Goal: Task Accomplishment & Management: Complete application form

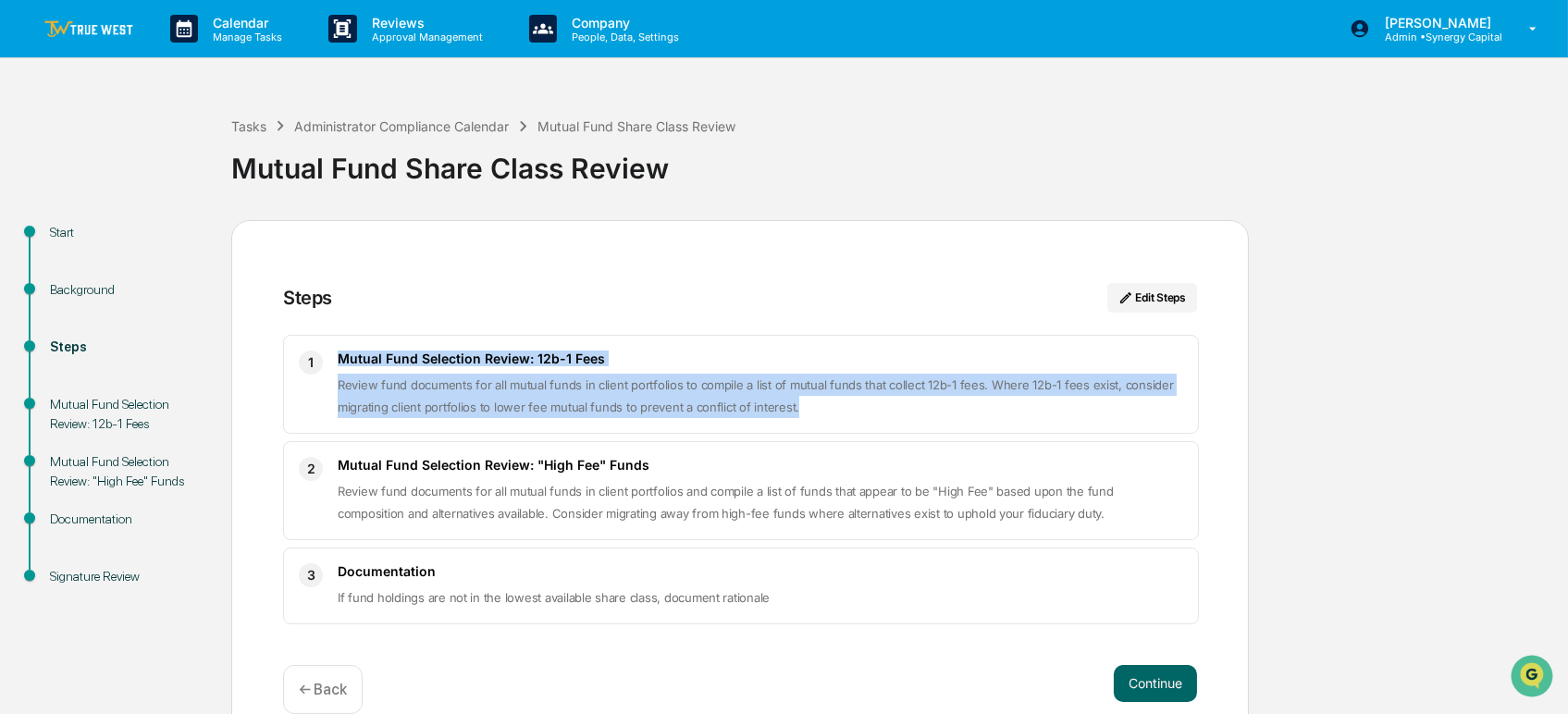
drag, startPoint x: 802, startPoint y: 414, endPoint x: 327, endPoint y: 366, distance: 477.4
click at [327, 367] on div "1 Mutual Fund Selection Review: 12b-1 Fees Review fund documents for all mutual…" at bounding box center [741, 385] width 916 height 99
copy div "Mutual Fund Selection Review: 12b-1 Fees Review fund documents for all mutual f…"
click at [1347, 404] on div "Start Background Steps Mutual Fund Selection Review: 12b-1 Fees Mutual Fund Sel…" at bounding box center [783, 482] width 1549 height 526
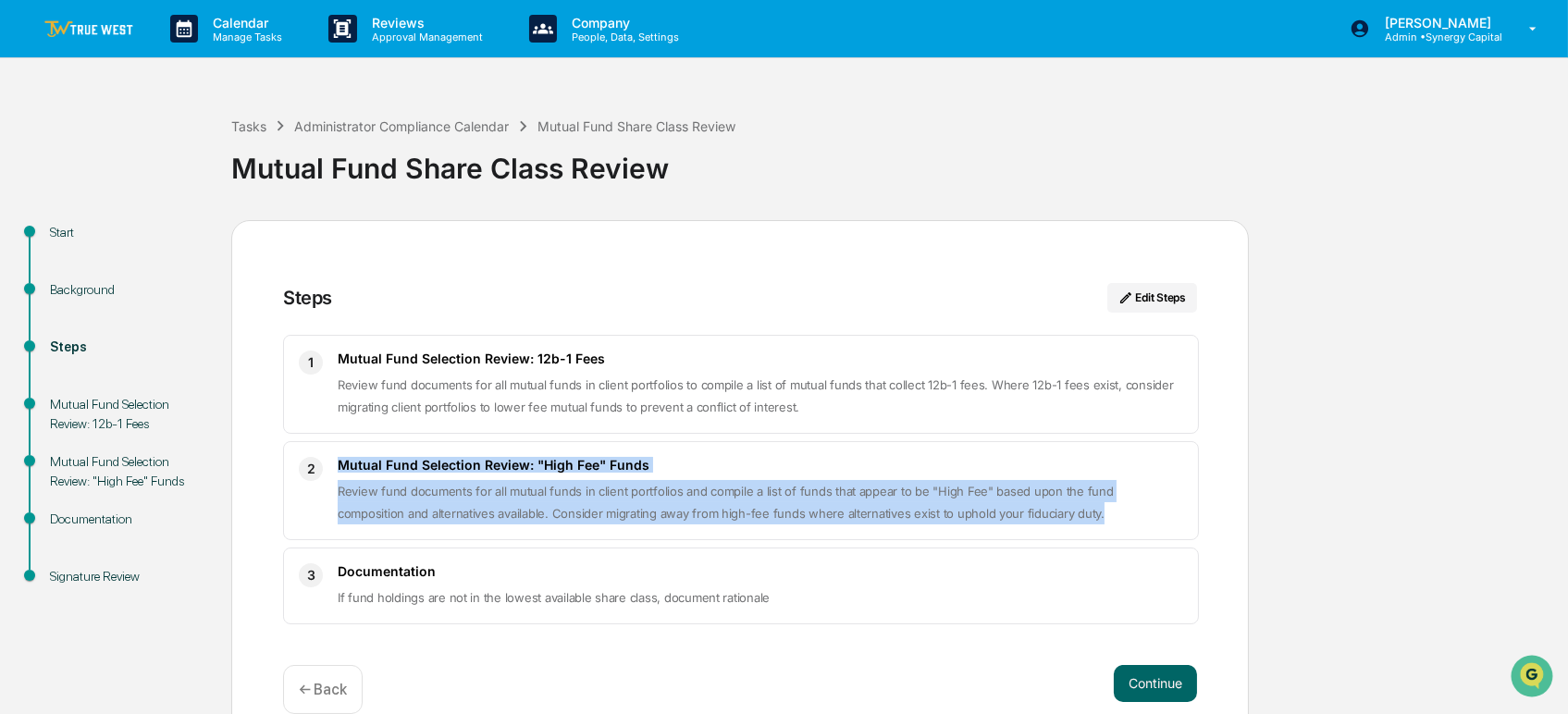
drag, startPoint x: 1033, startPoint y: 511, endPoint x: 320, endPoint y: 492, distance: 713.3
click at [320, 492] on div "2 Mutual Fund Selection Review: "High Fee" Funds Review fund documents for all …" at bounding box center [741, 490] width 916 height 99
copy div "Mutual Fund Selection Review: "High Fee" Funds Review fund documents for all mu…"
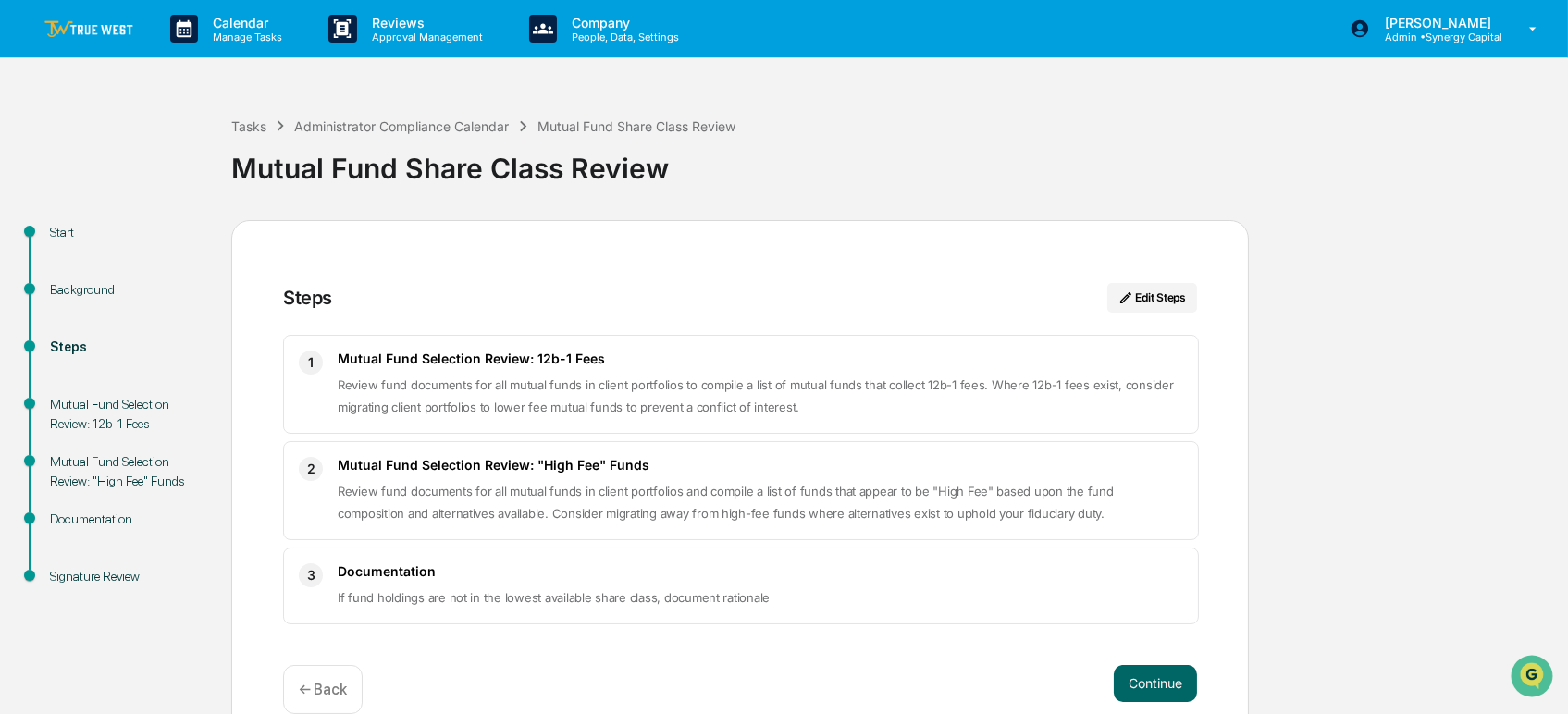
drag, startPoint x: 1318, startPoint y: 256, endPoint x: 1311, endPoint y: 268, distance: 13.9
click at [1318, 255] on div "Start Background Steps Mutual Fund Selection Review: 12b-1 Fees Mutual Fund Sel…" at bounding box center [783, 482] width 1549 height 526
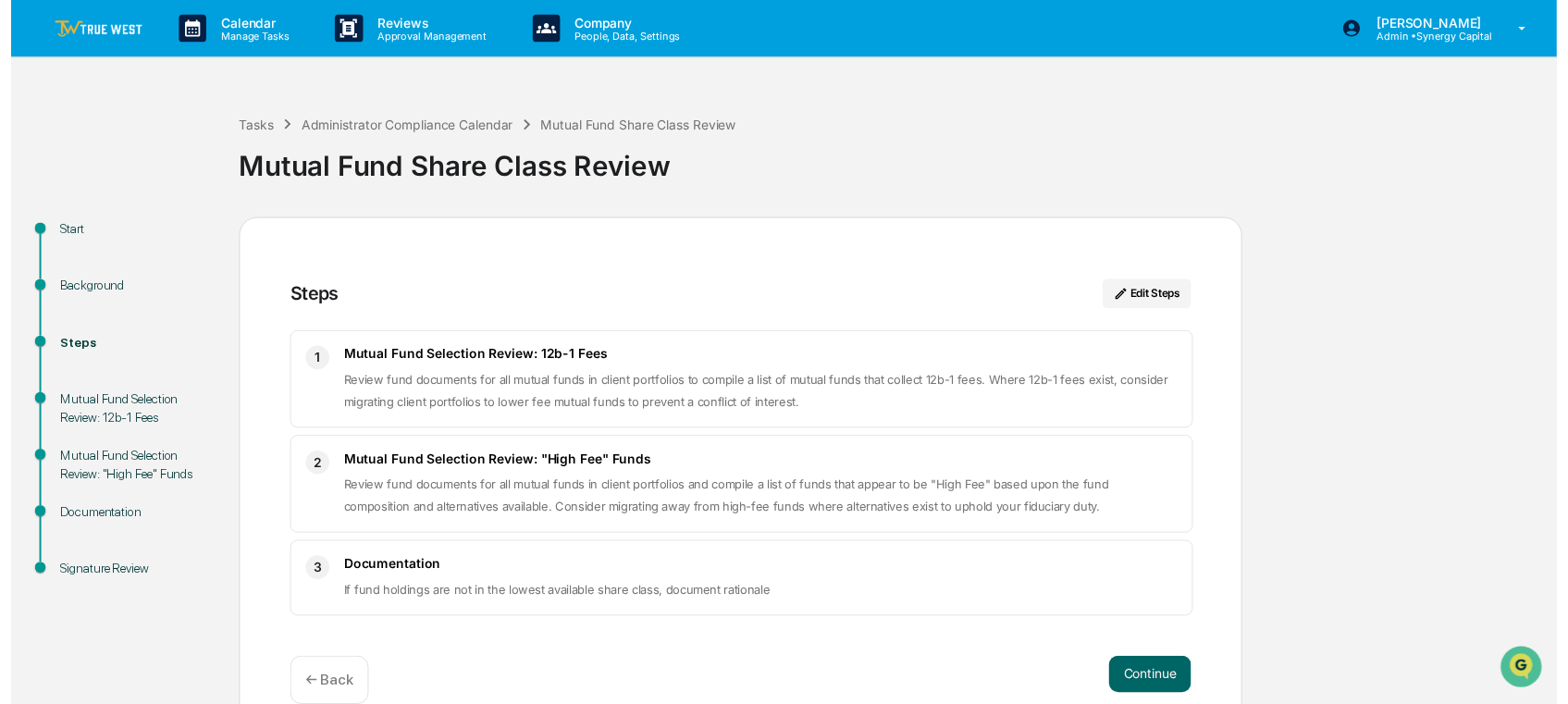
scroll to position [31, 0]
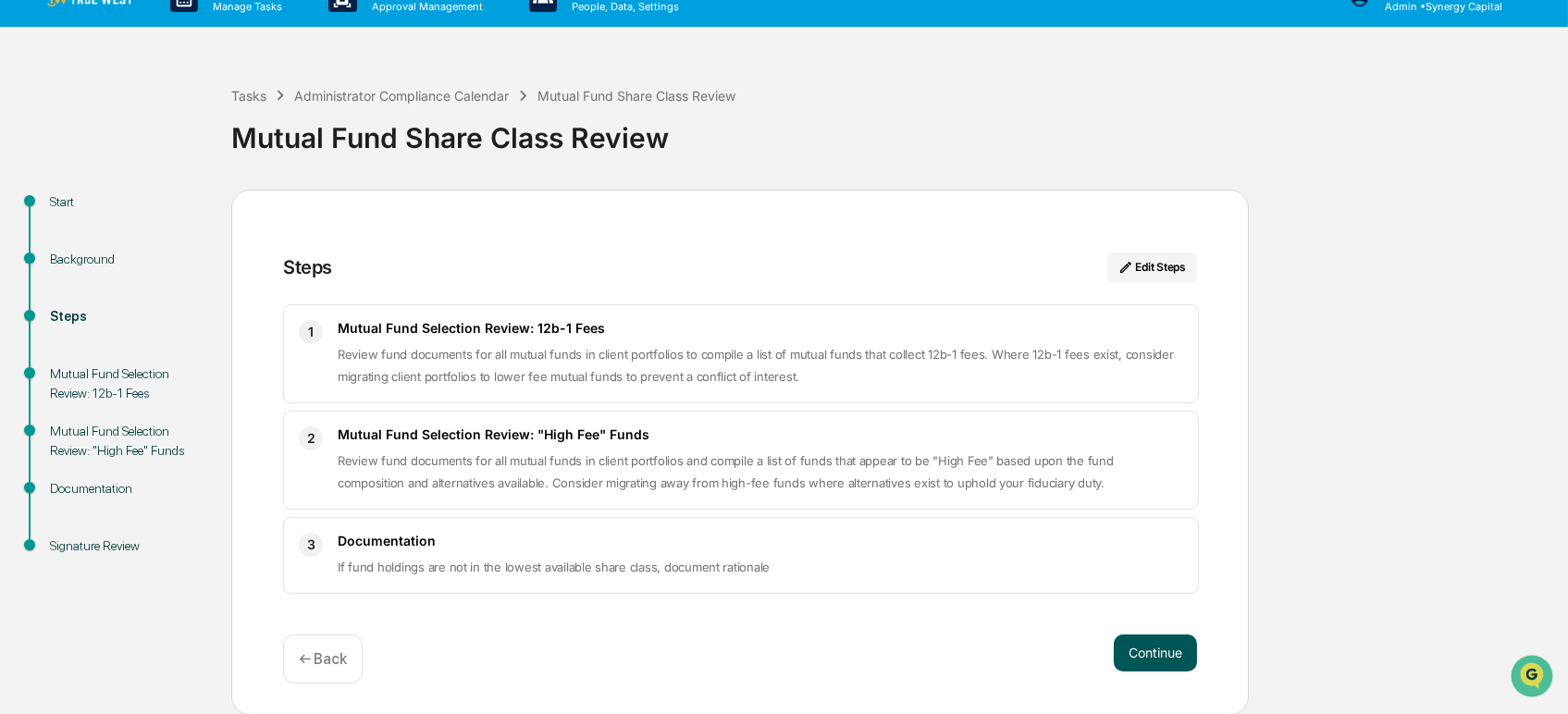
click at [1165, 650] on button "Continue" at bounding box center [1155, 653] width 83 height 37
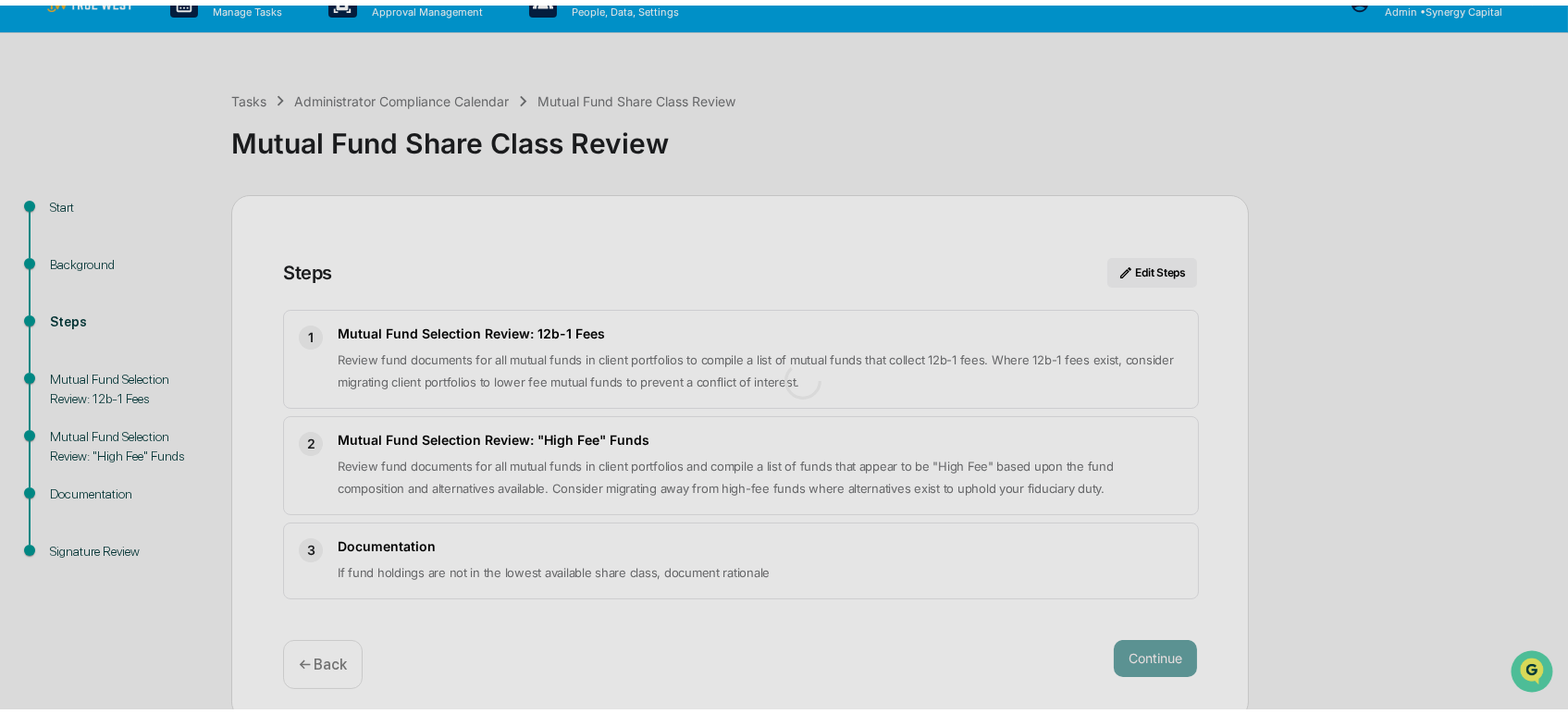
scroll to position [14, 0]
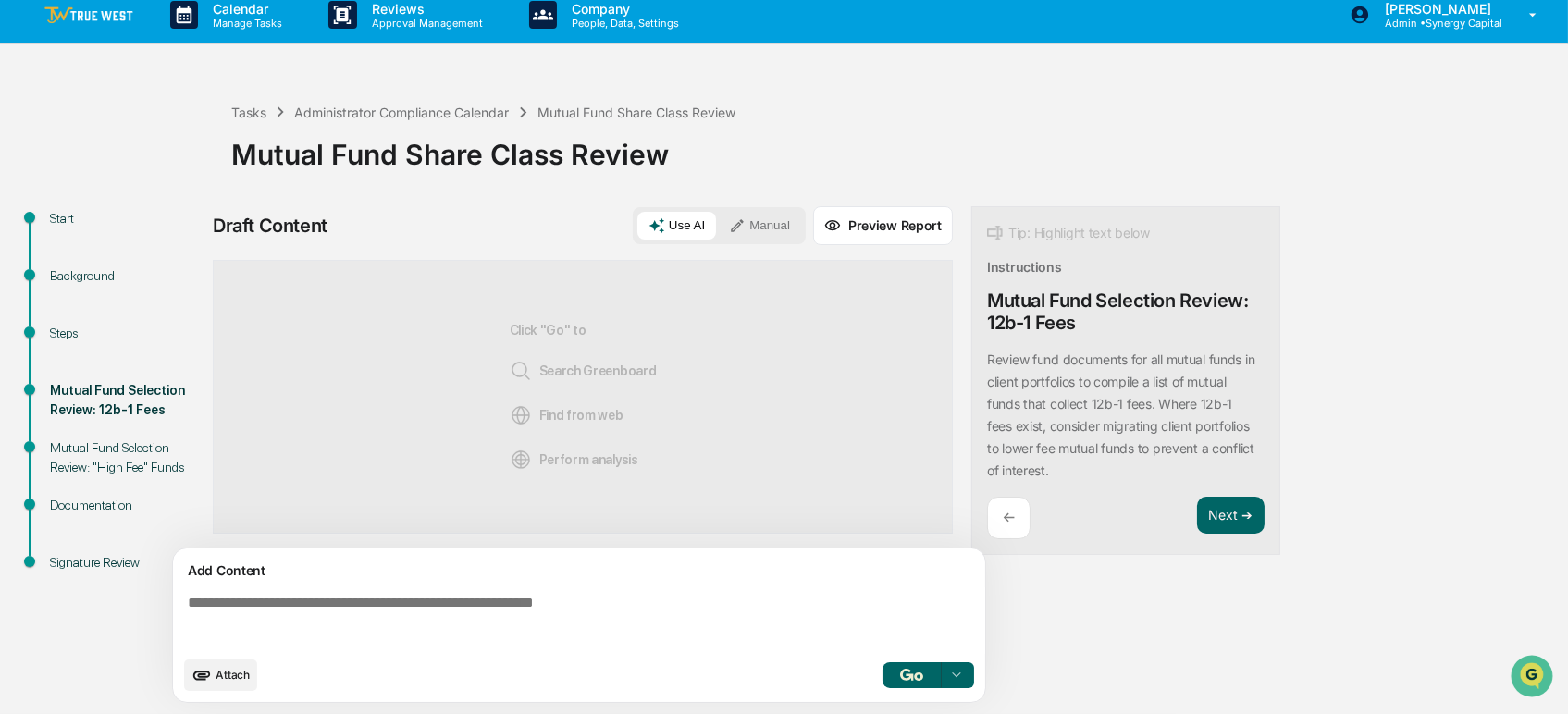
click at [755, 607] on textarea at bounding box center [583, 621] width 805 height 67
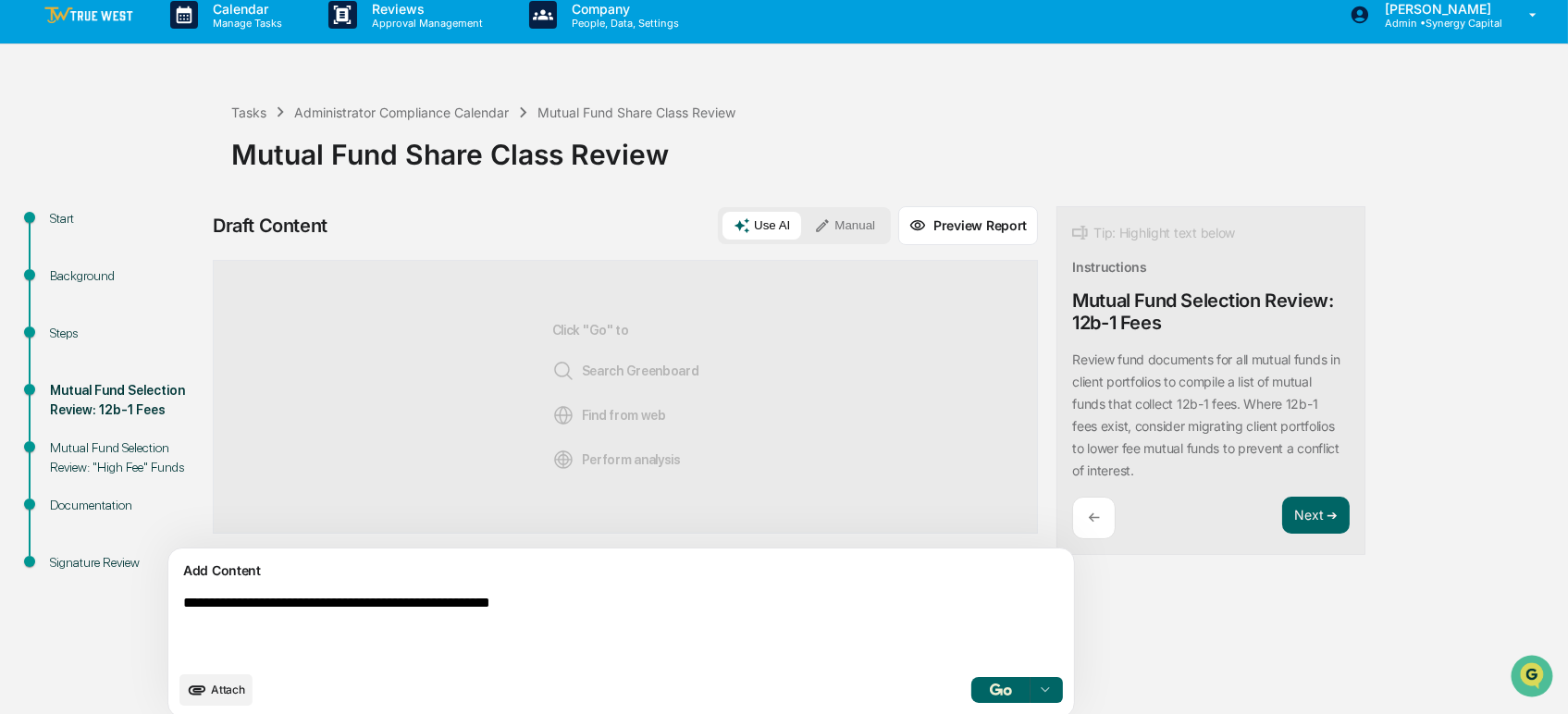
type textarea "**********"
drag, startPoint x: 588, startPoint y: 605, endPoint x: 154, endPoint y: 597, distance: 434.1
click at [154, 597] on div "**********" at bounding box center [783, 467] width 1549 height 523
click at [803, 220] on button "Manual" at bounding box center [844, 226] width 83 height 28
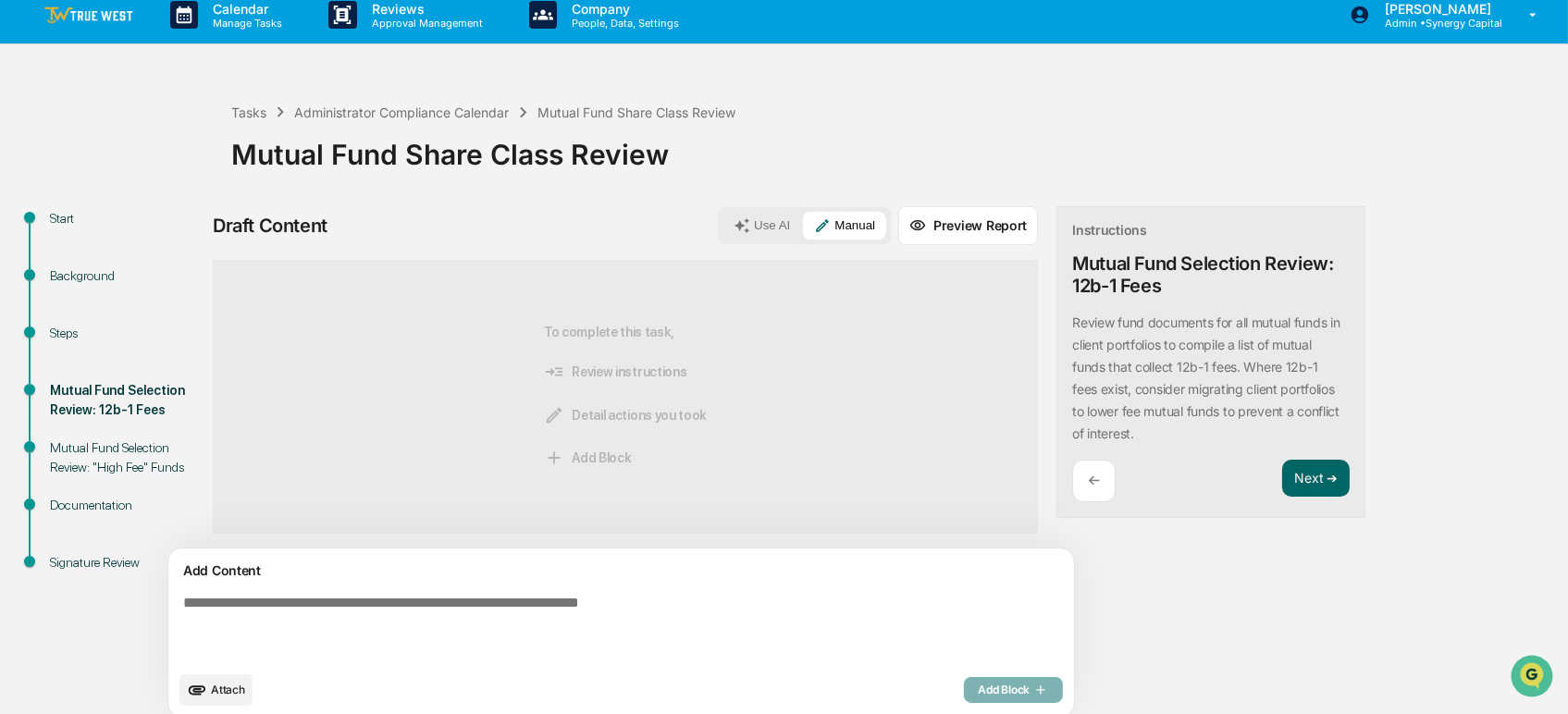
click at [419, 606] on textarea at bounding box center [578, 628] width 805 height 82
paste textarea "**********"
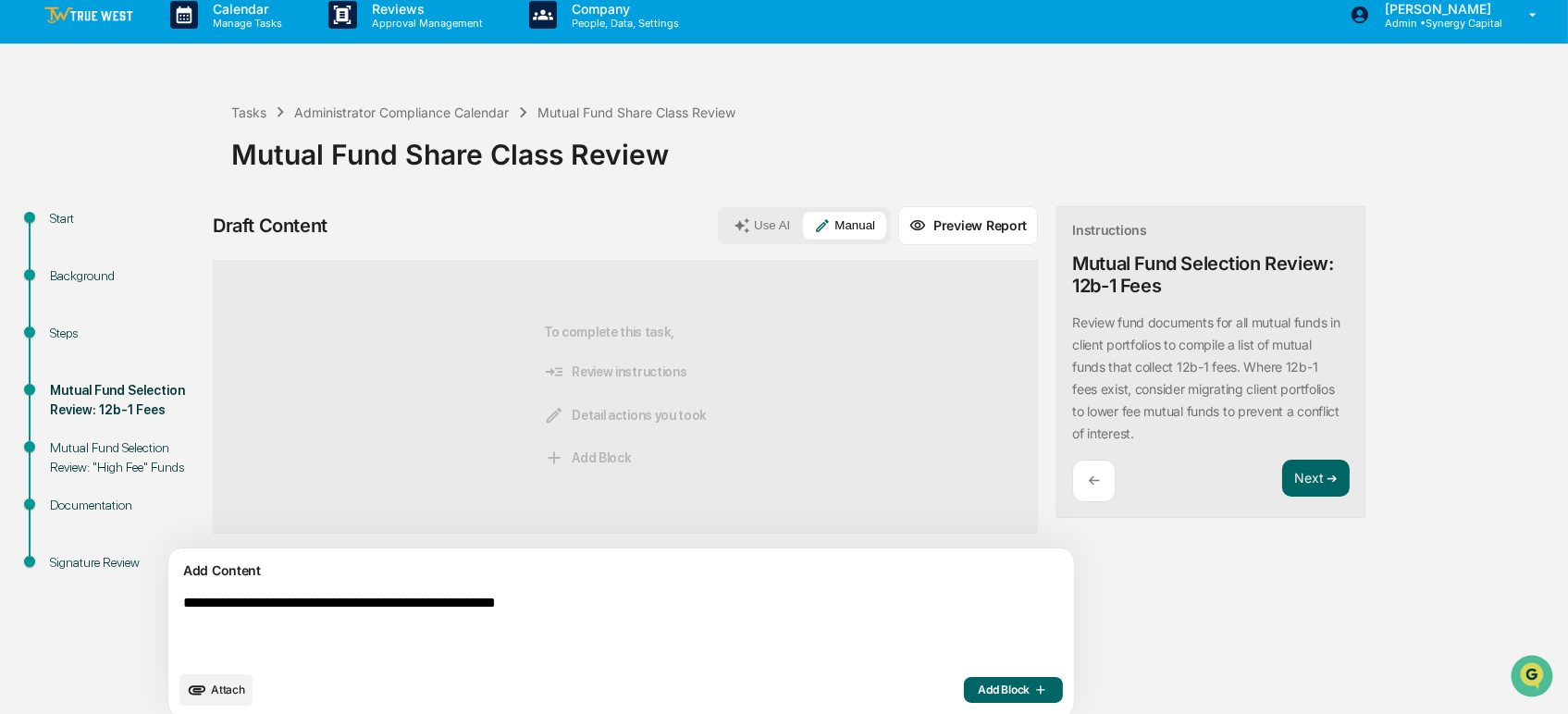
type textarea "**********"
click at [978, 687] on span "Add Block" at bounding box center [1013, 689] width 70 height 15
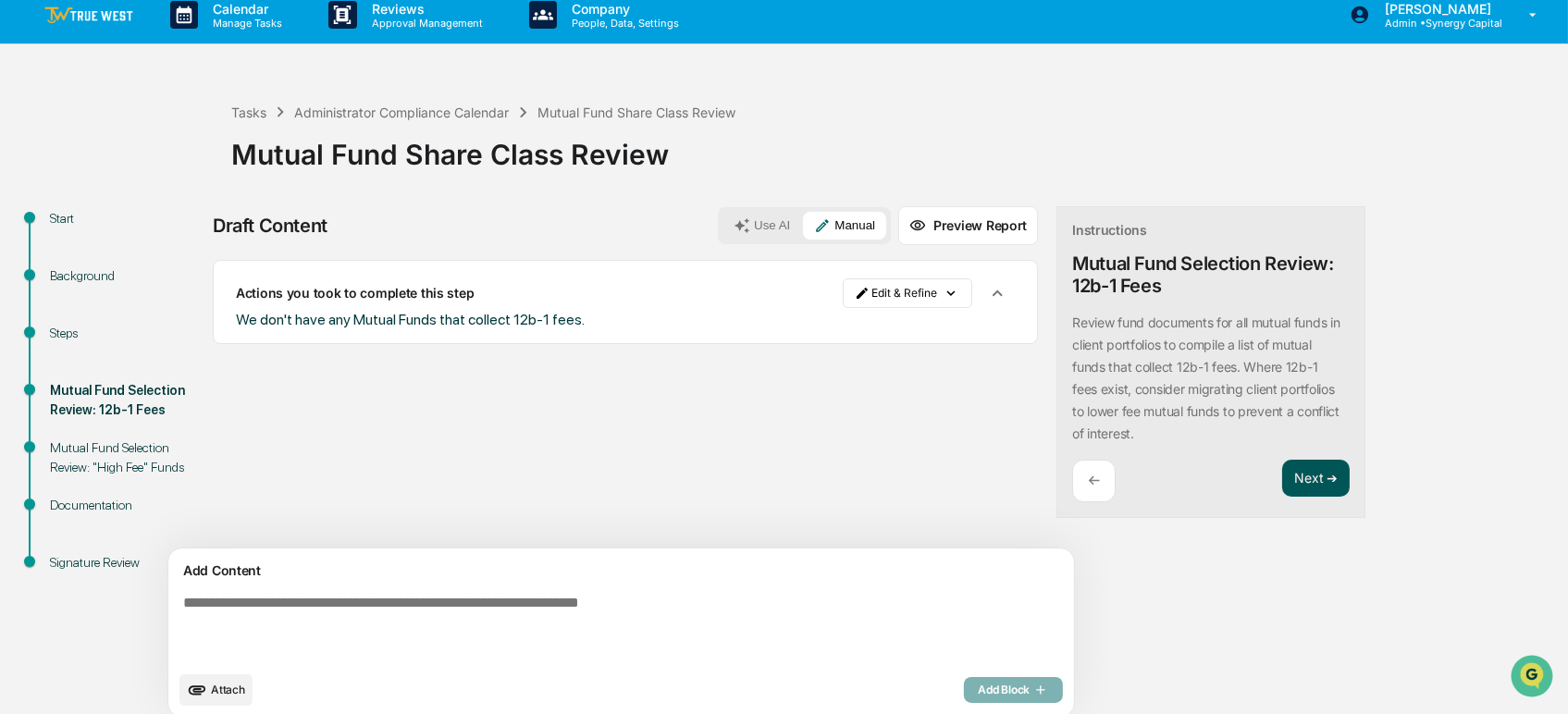
click at [1282, 470] on button "Next ➔" at bounding box center [1316, 478] width 67 height 37
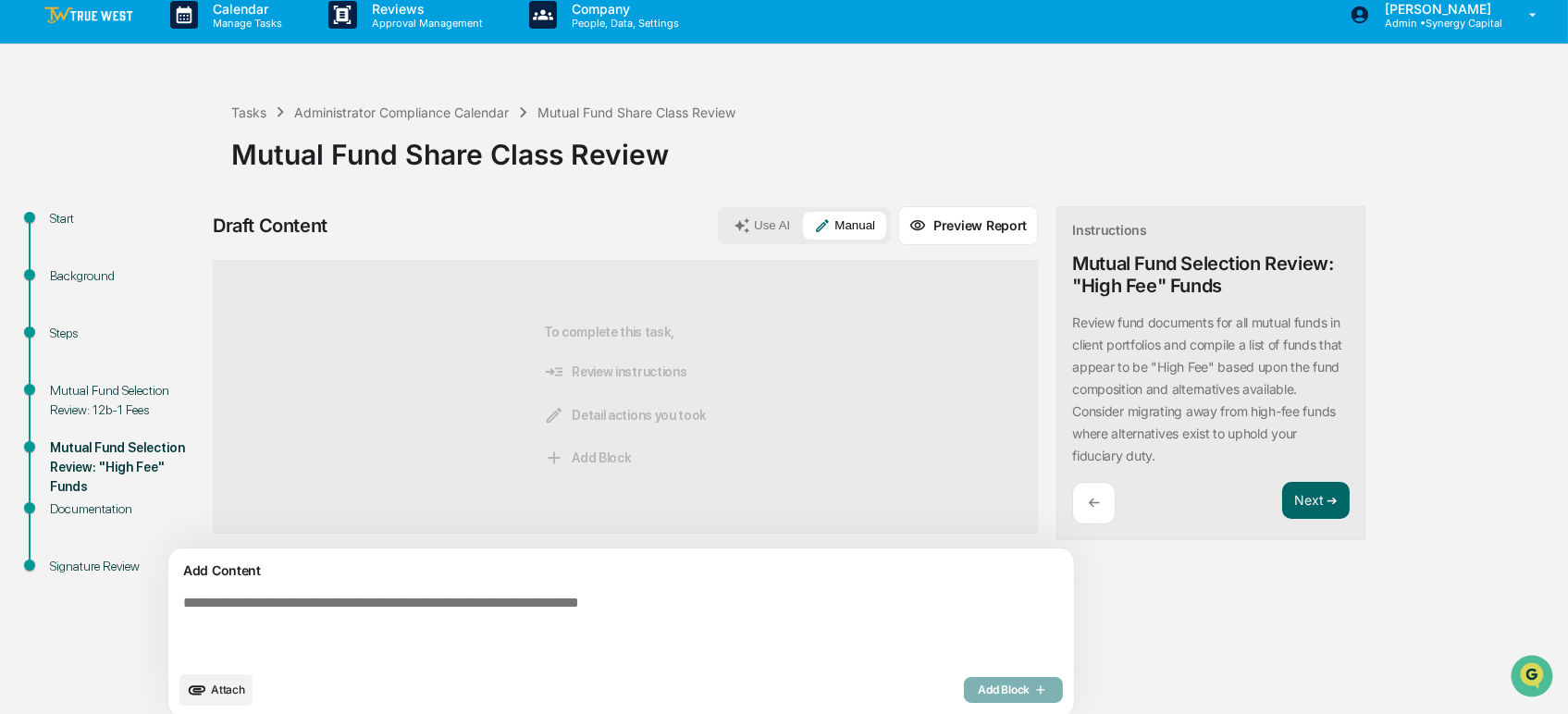
click at [733, 601] on textarea at bounding box center [578, 628] width 805 height 82
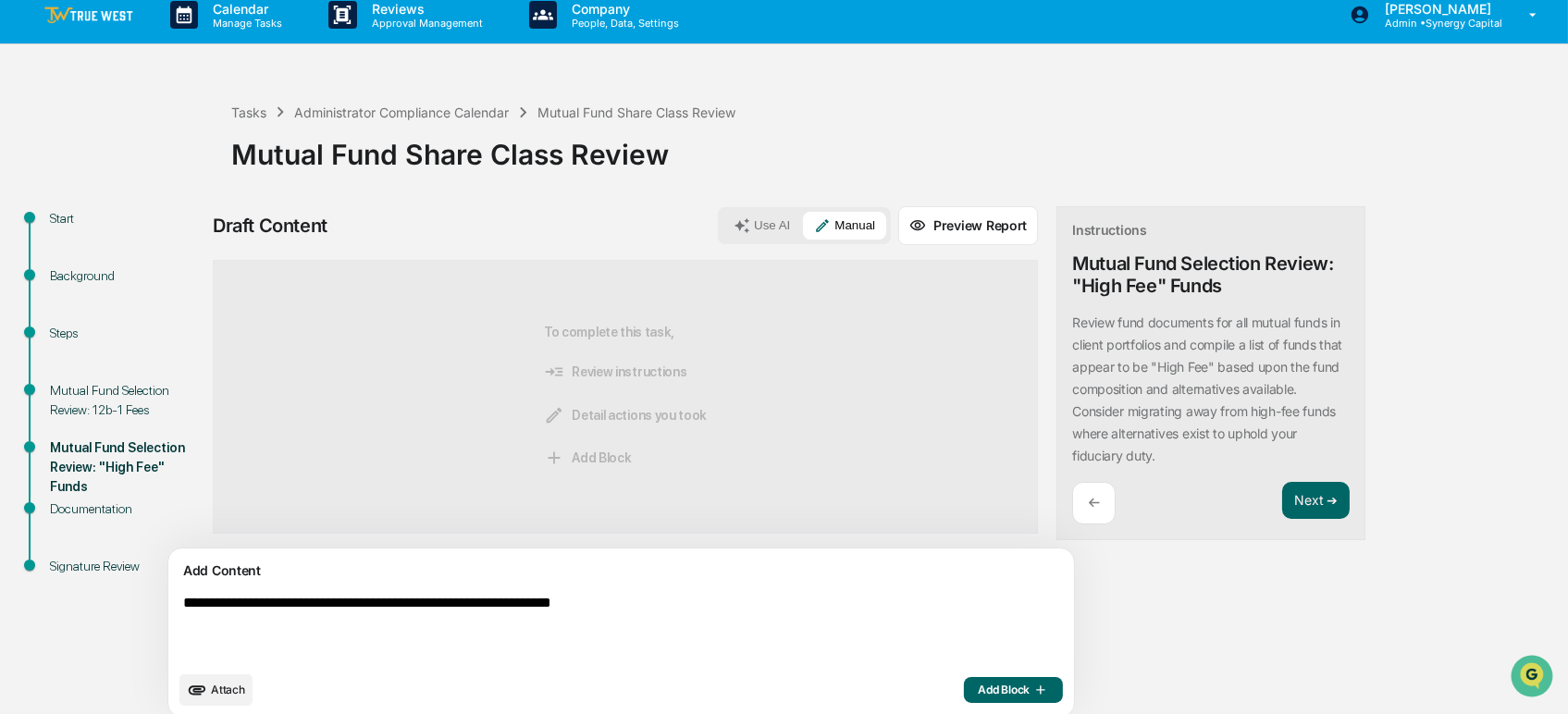
type textarea "**********"
click at [978, 688] on span "Add Block" at bounding box center [1013, 689] width 70 height 15
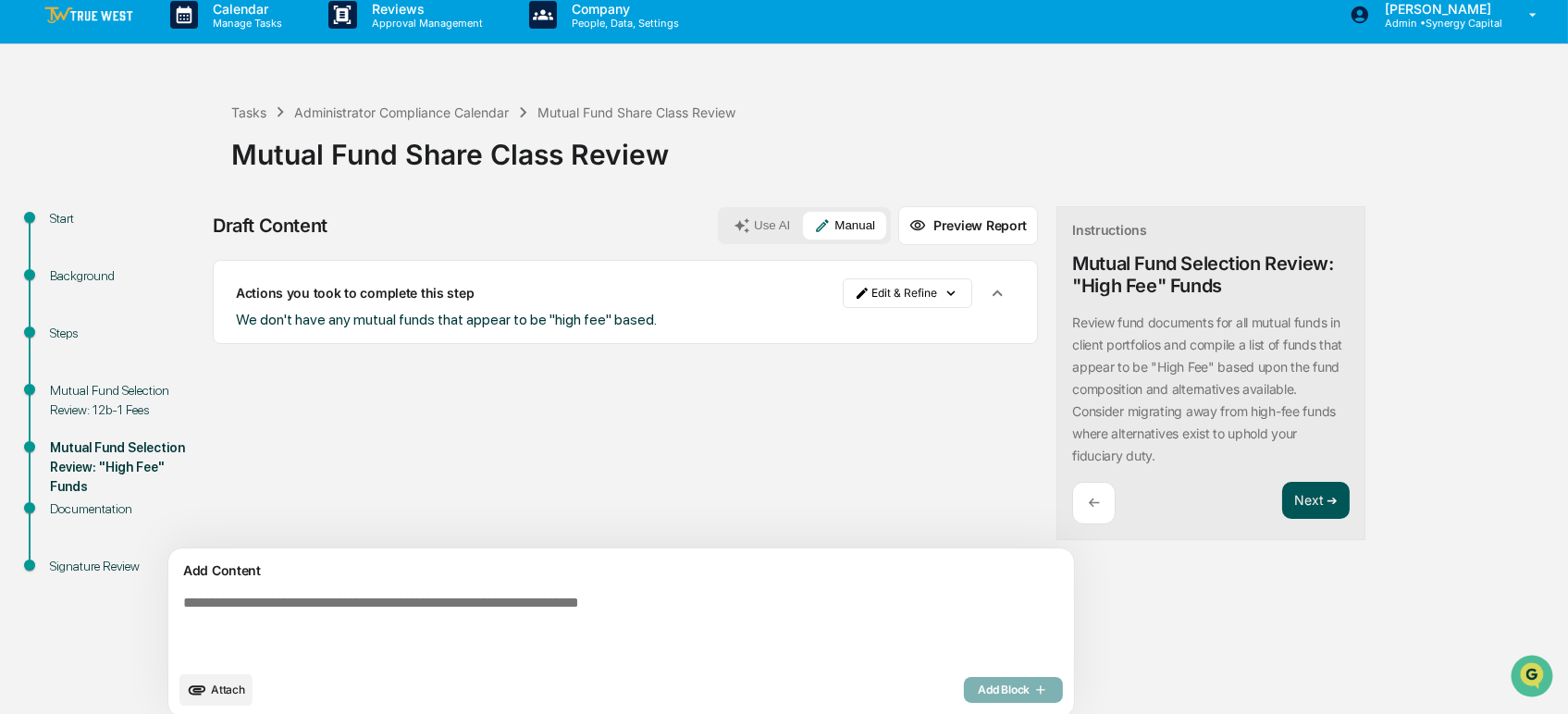
click at [1282, 496] on button "Next ➔" at bounding box center [1316, 501] width 67 height 37
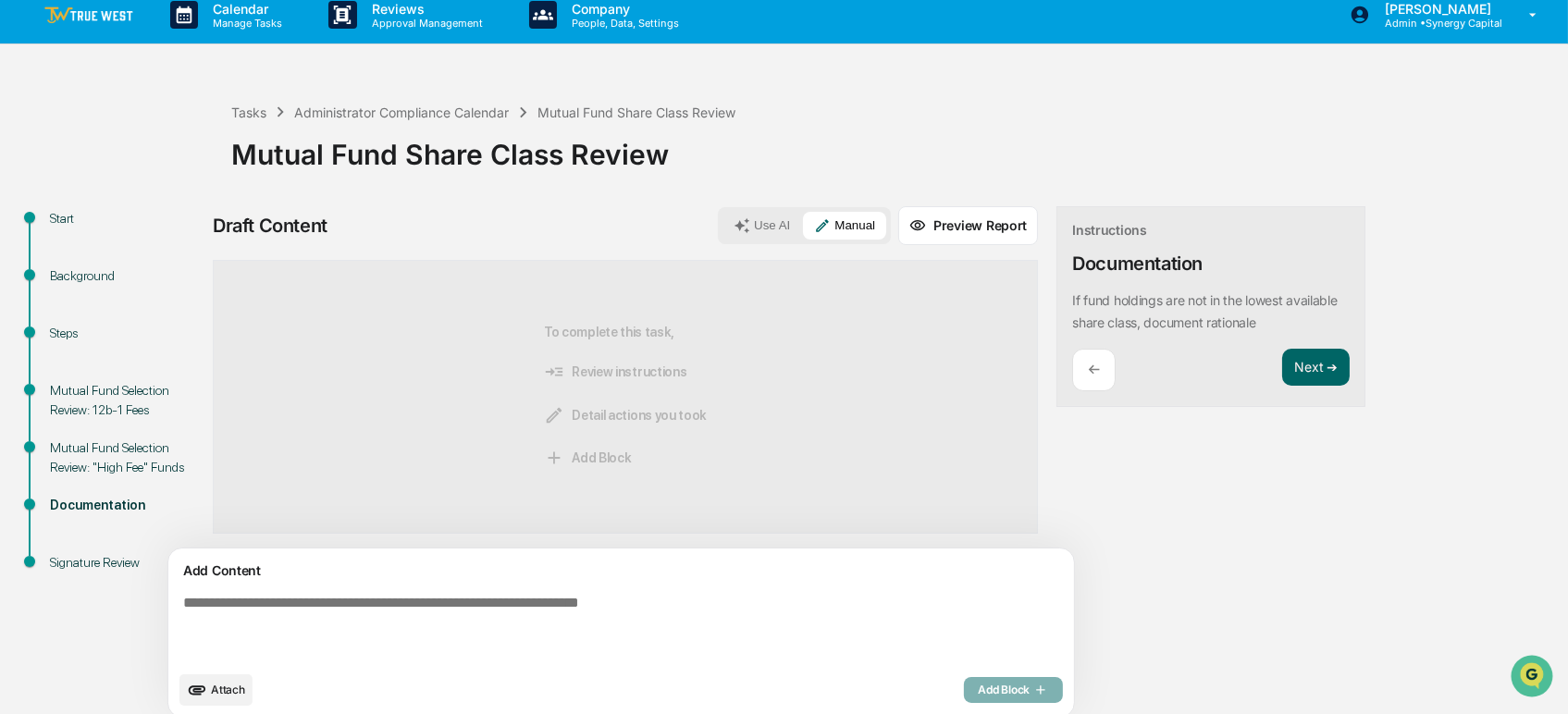
click at [589, 608] on textarea at bounding box center [578, 628] width 805 height 82
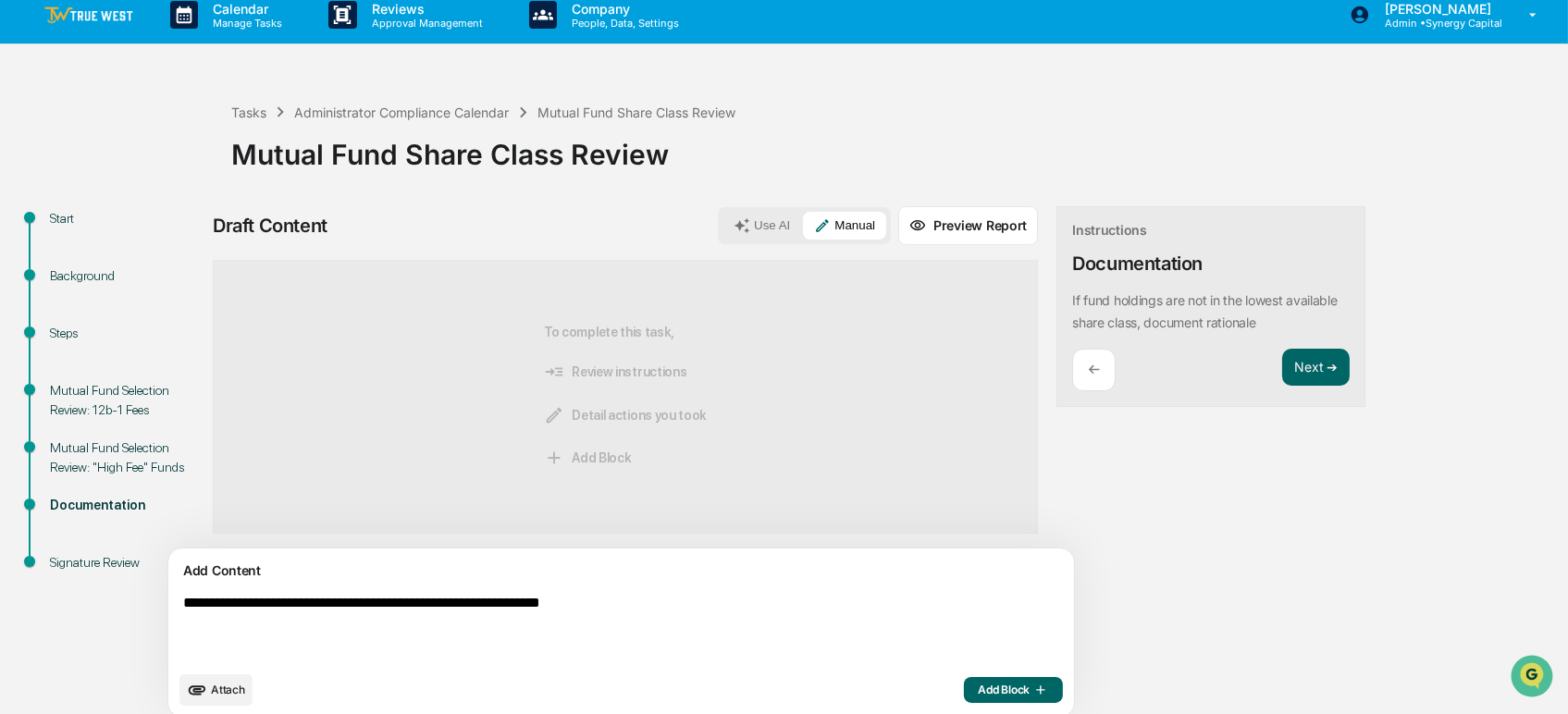
type textarea "**********"
click at [1030, 688] on icon "button" at bounding box center [1038, 689] width 19 height 15
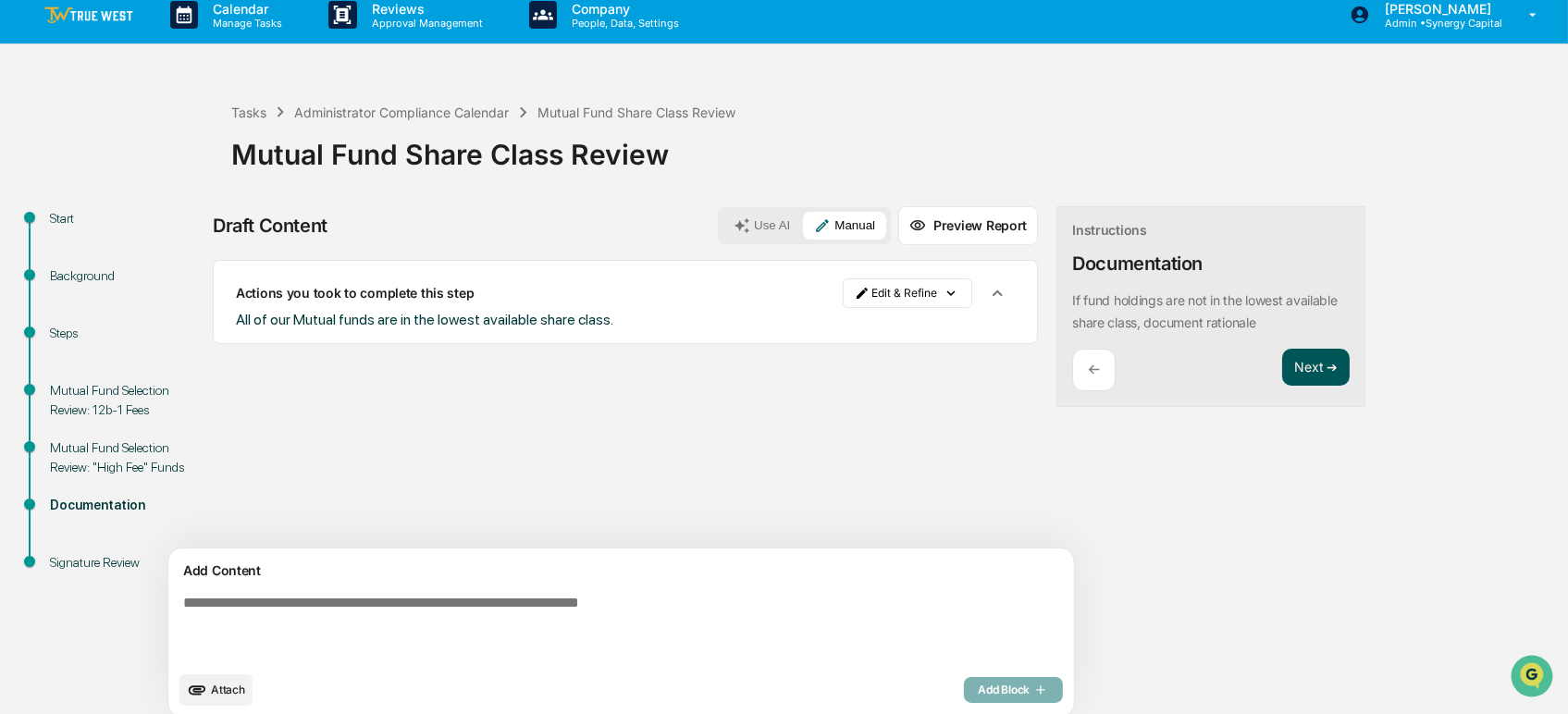
click at [1282, 366] on button "Next ➔" at bounding box center [1316, 368] width 67 height 37
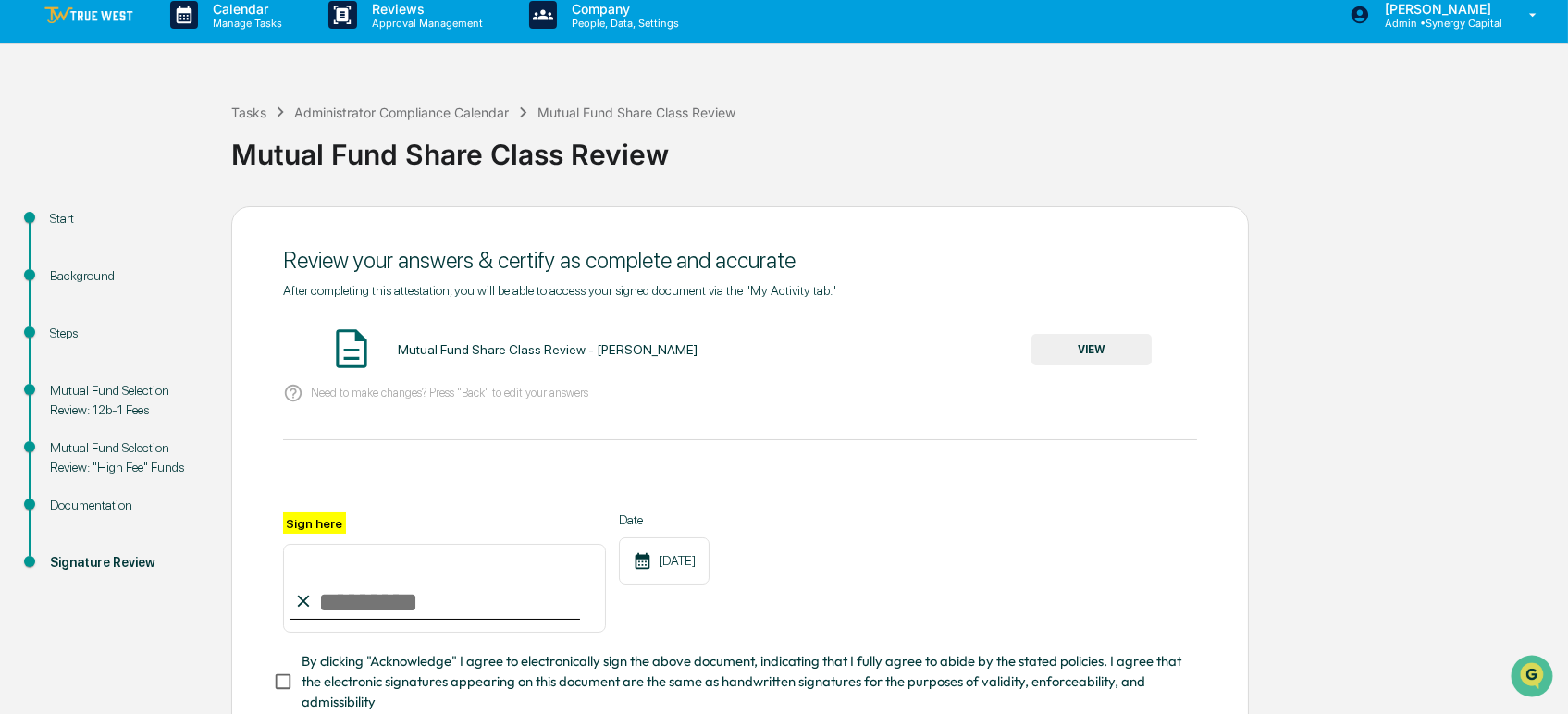
click at [1077, 353] on button "VIEW" at bounding box center [1092, 350] width 120 height 32
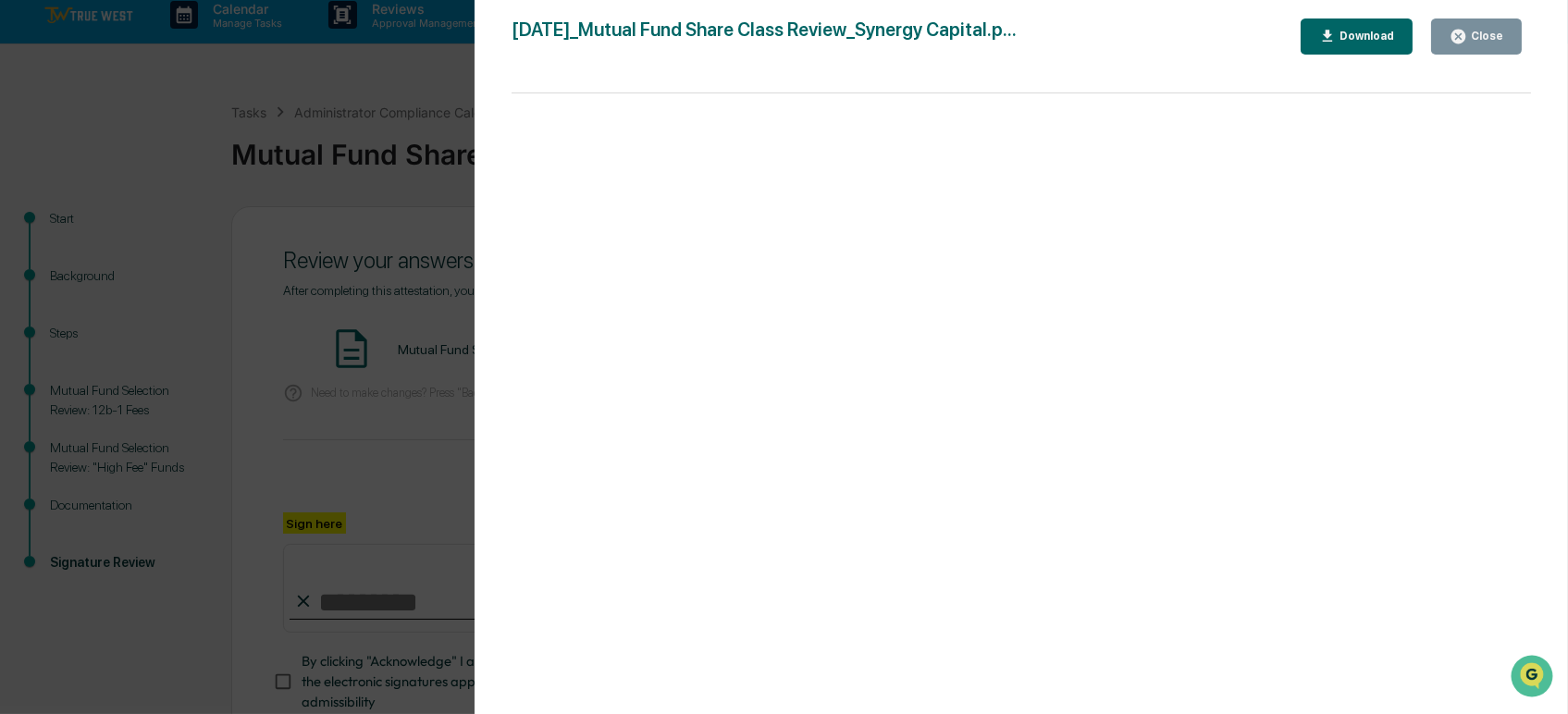
click at [1494, 42] on div "Close" at bounding box center [1476, 36] width 53 height 18
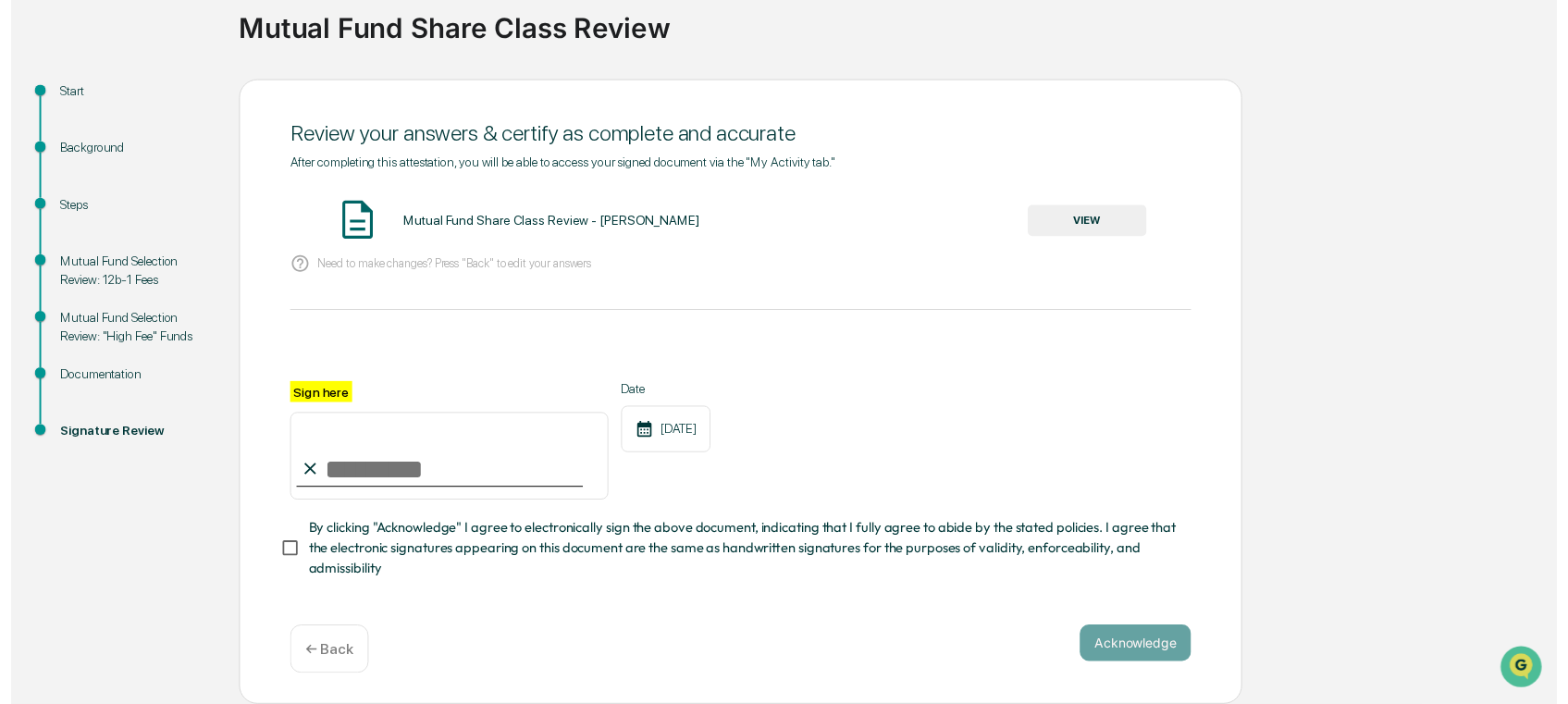
scroll to position [147, 0]
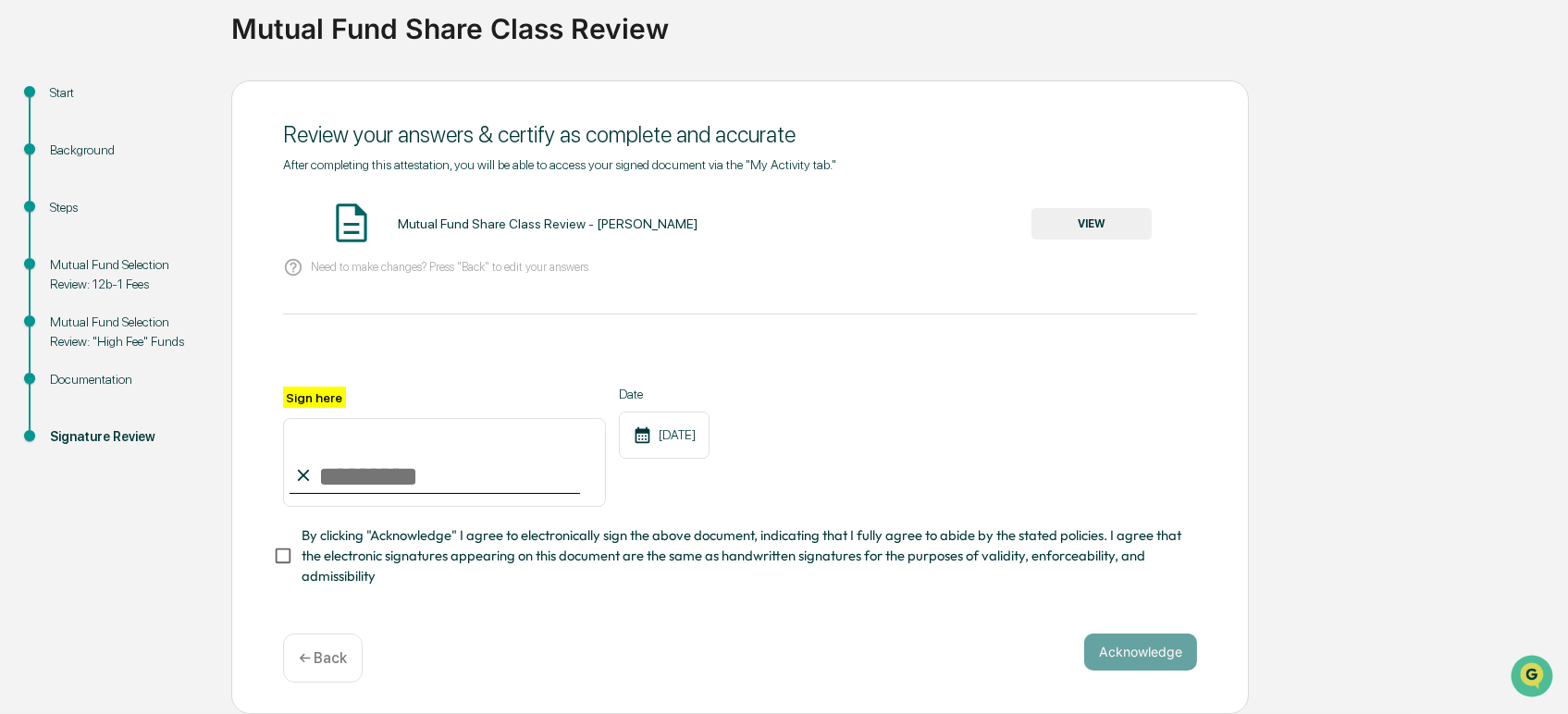
click at [333, 473] on input "Sign here" at bounding box center [444, 463] width 322 height 89
type input "**********"
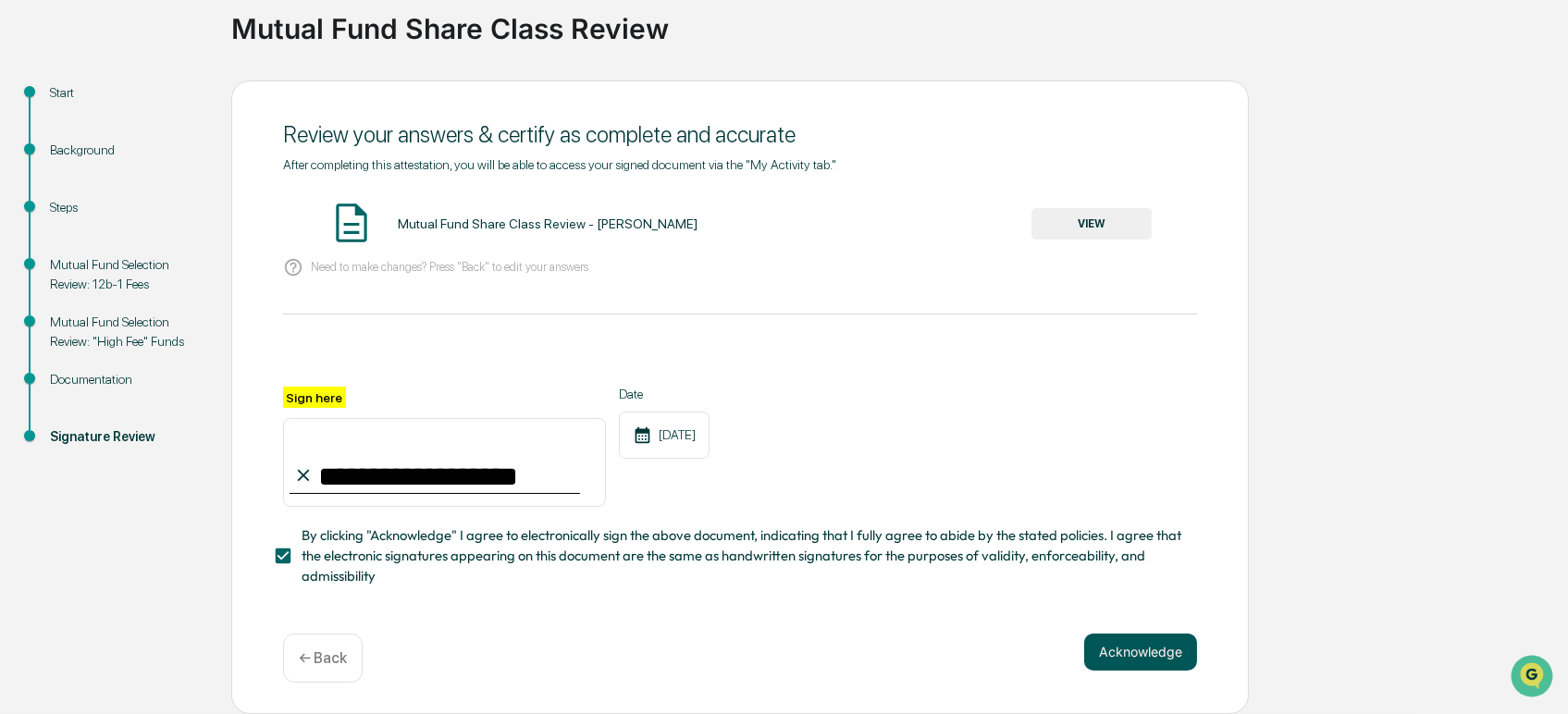
click at [1175, 662] on button "Acknowledge" at bounding box center [1140, 653] width 112 height 37
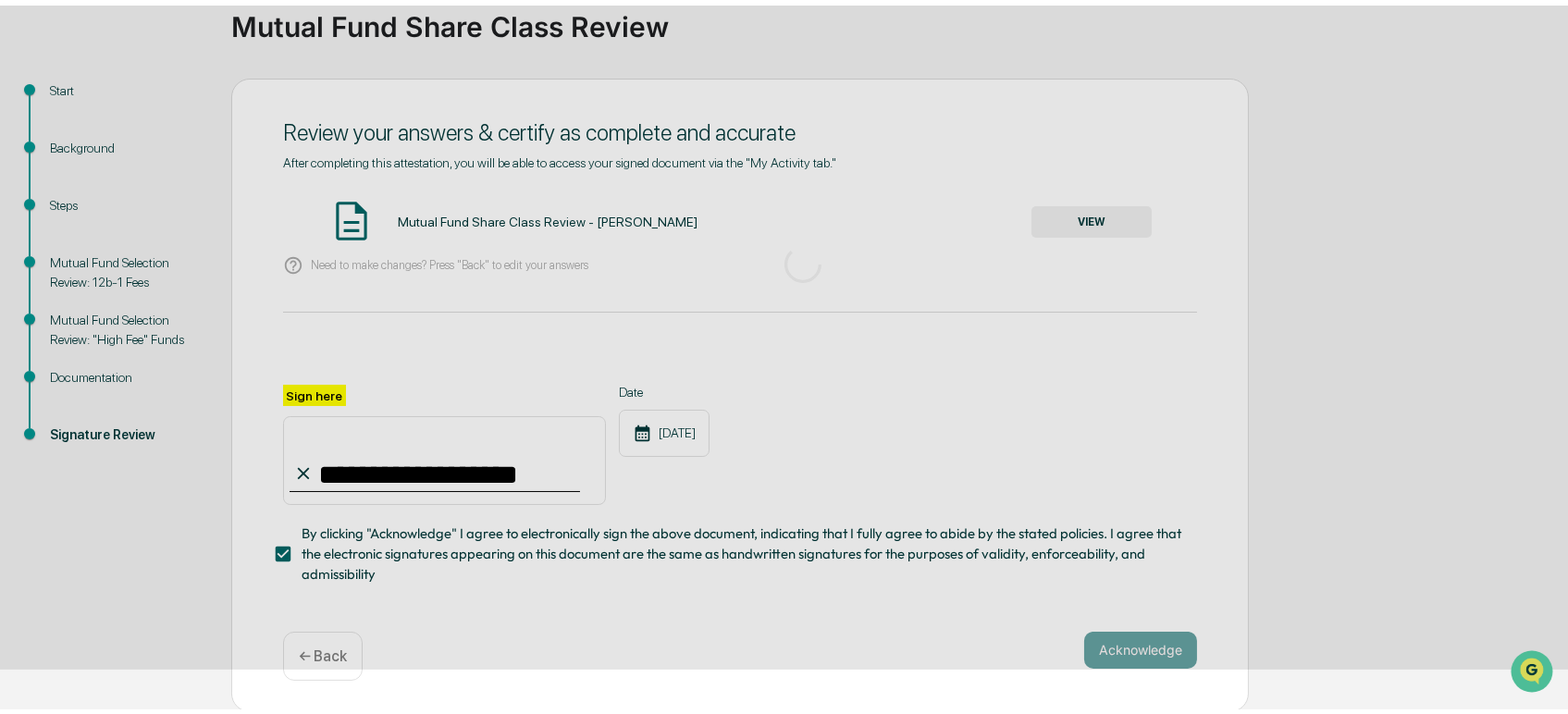
scroll to position [31, 0]
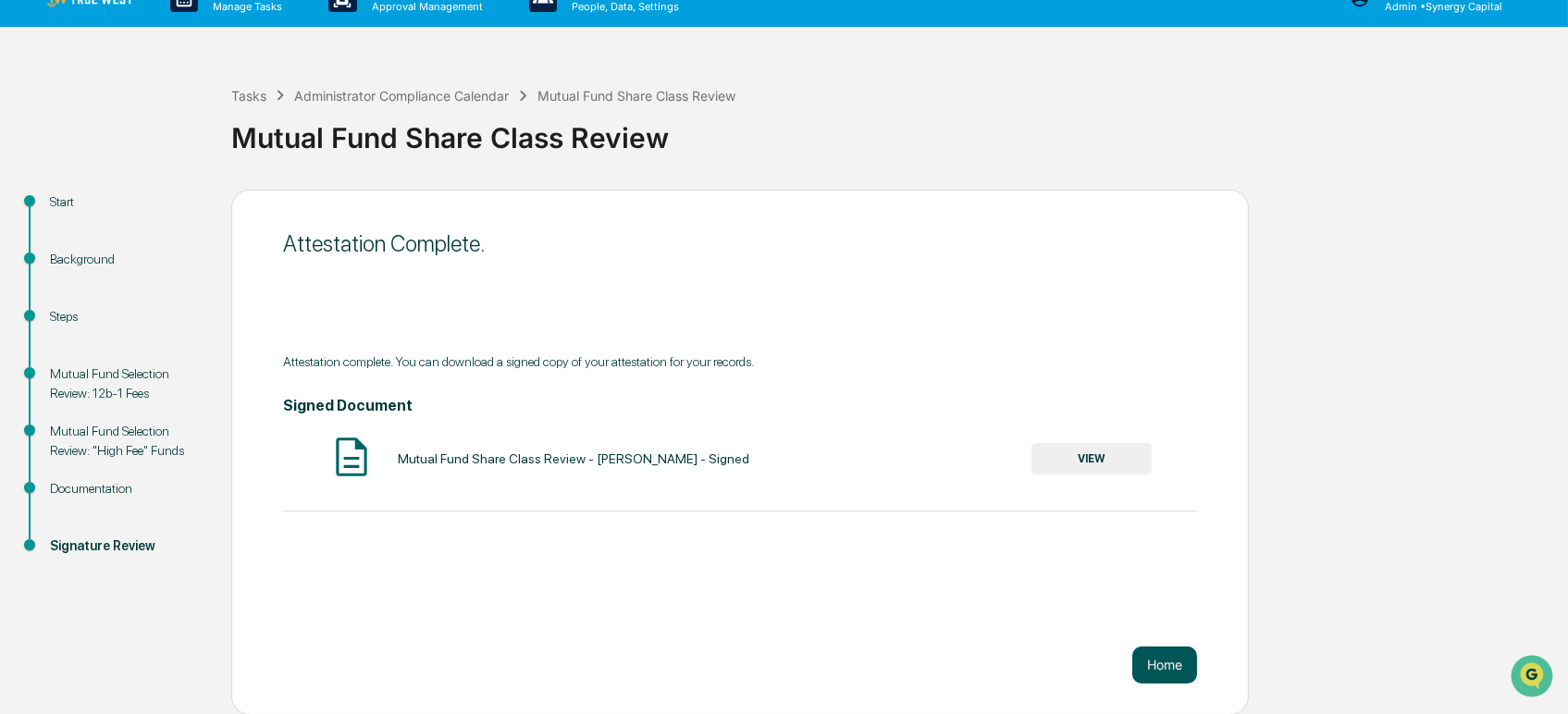
click at [1171, 657] on button "Home" at bounding box center [1165, 666] width 65 height 37
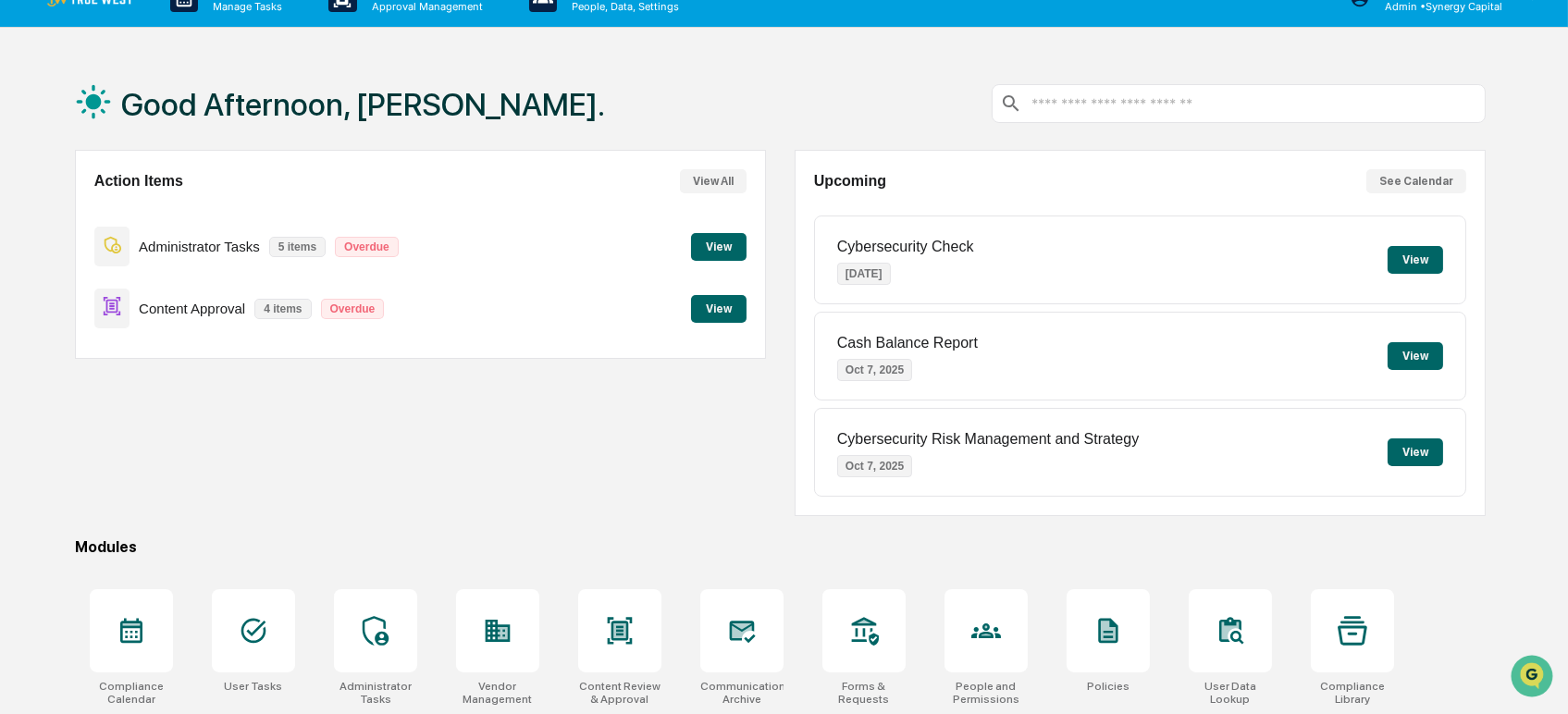
click at [708, 245] on button "View" at bounding box center [719, 247] width 55 height 28
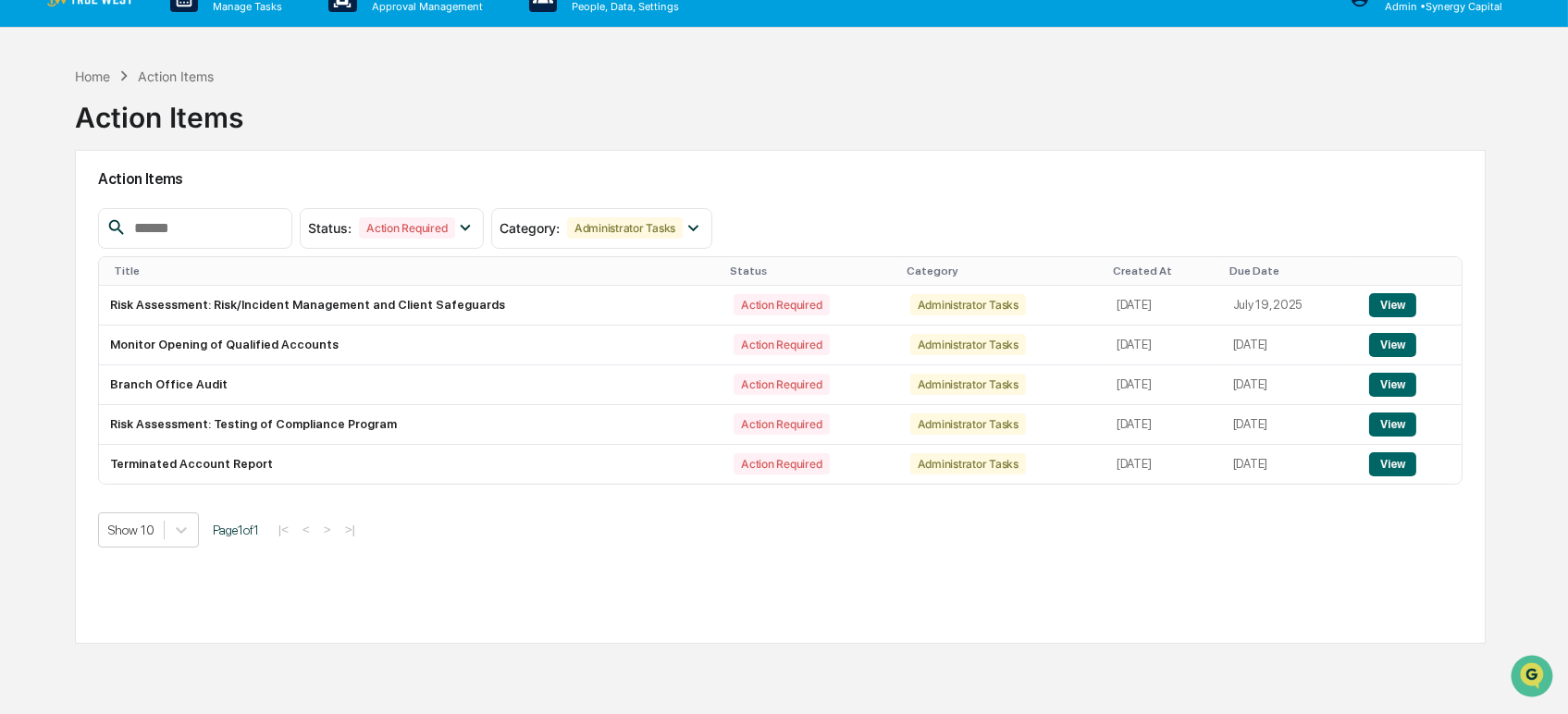
click at [829, 171] on h2 "Action Items" at bounding box center [780, 179] width 1366 height 18
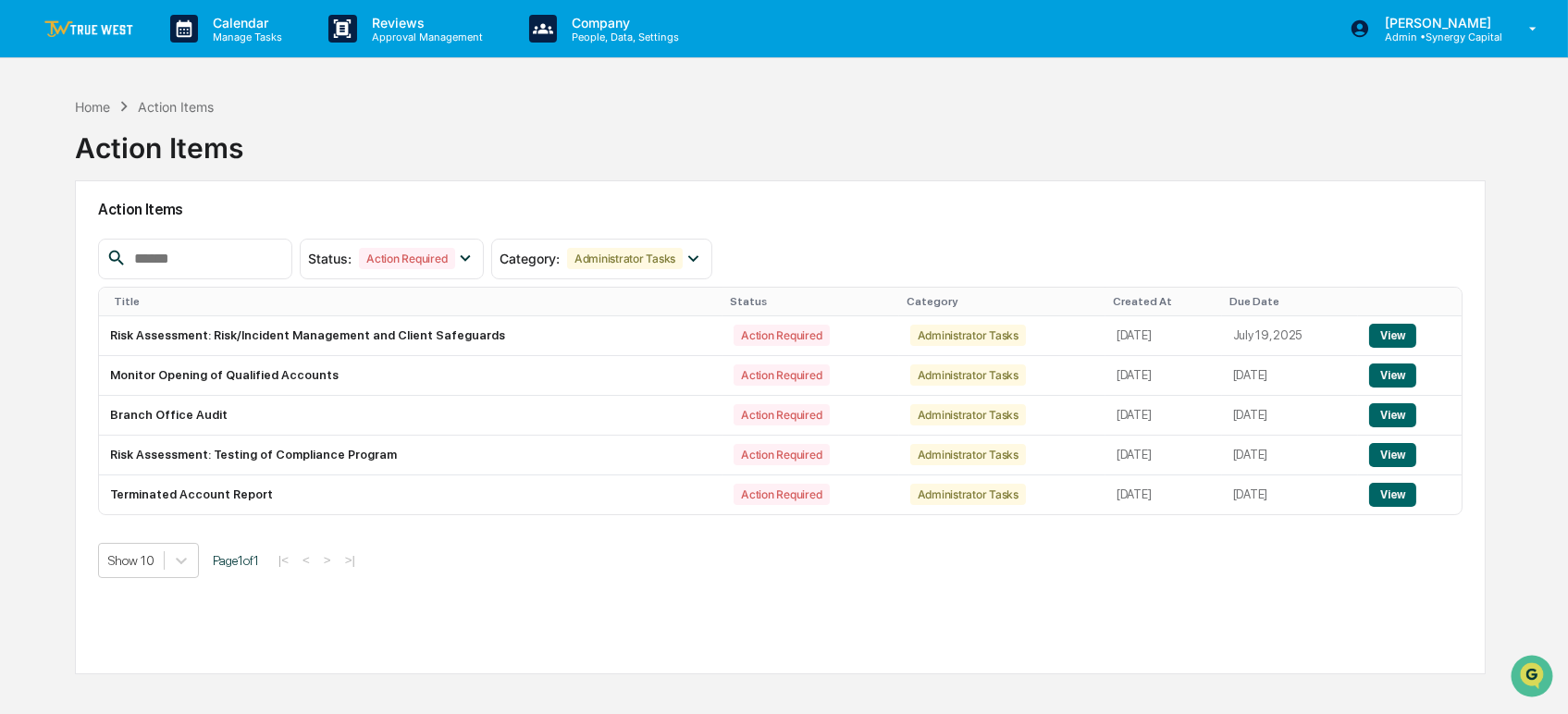
click at [1298, 125] on div "Home Action Items Action Items" at bounding box center [780, 134] width 1411 height 93
